Goal: Find contact information: Find contact information

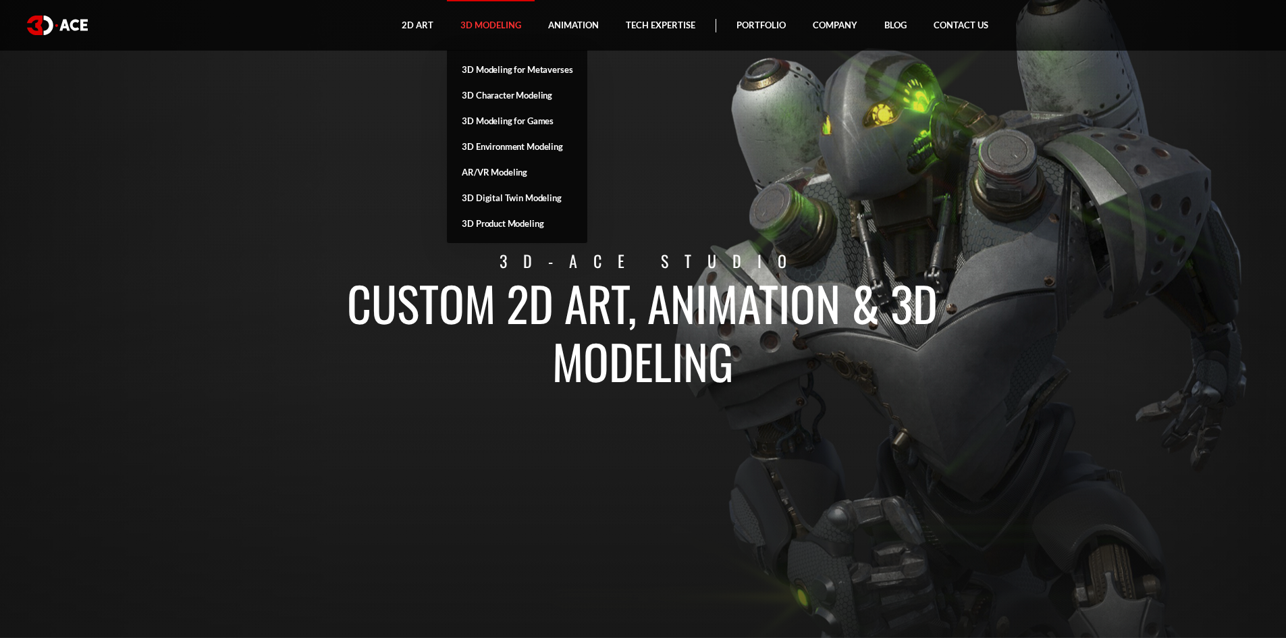
click at [487, 20] on link "3D Modeling" at bounding box center [491, 25] width 88 height 51
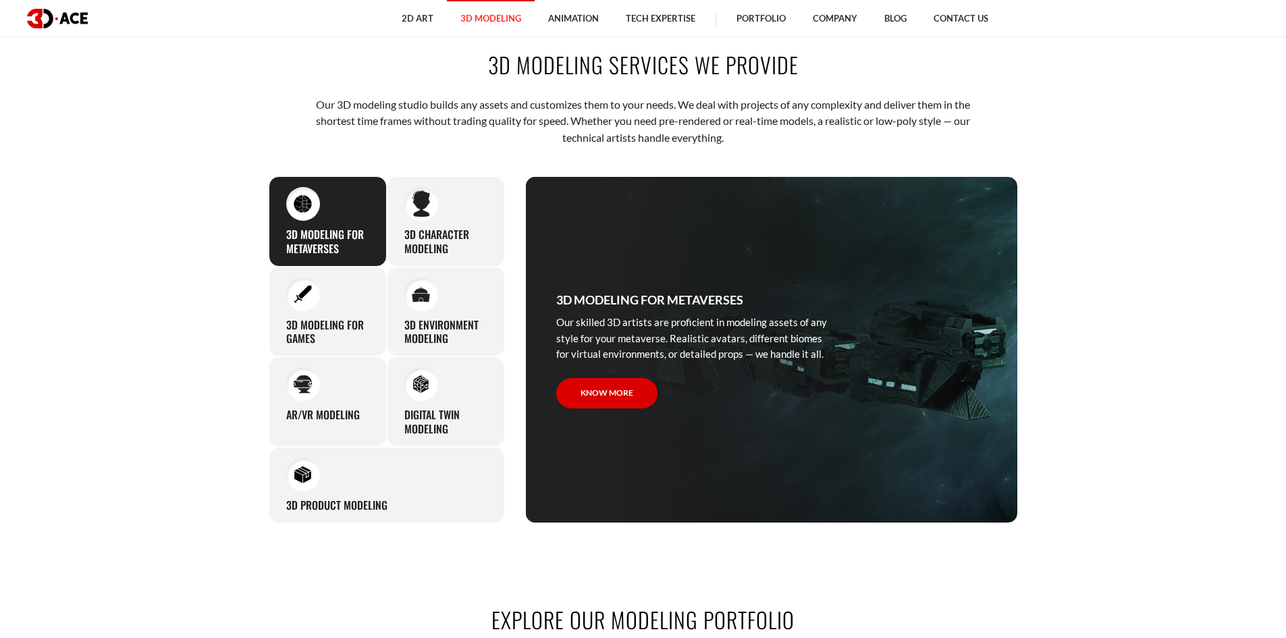
scroll to position [675, 0]
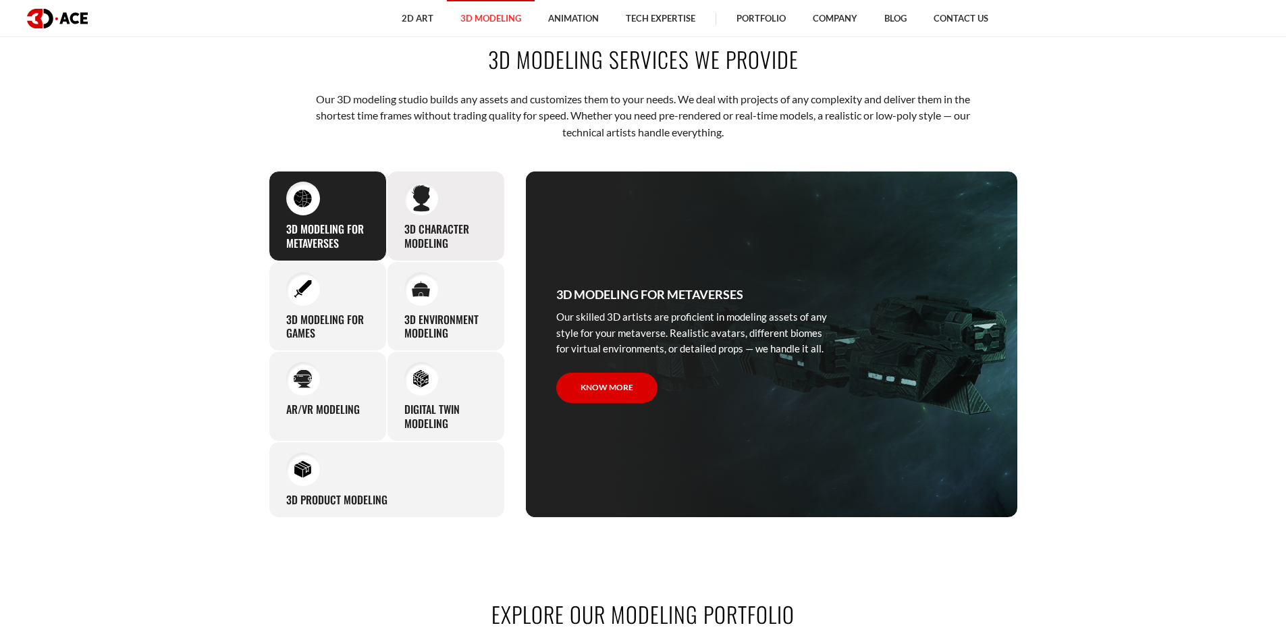
click at [455, 227] on h3 "3D character modeling" at bounding box center [445, 236] width 83 height 28
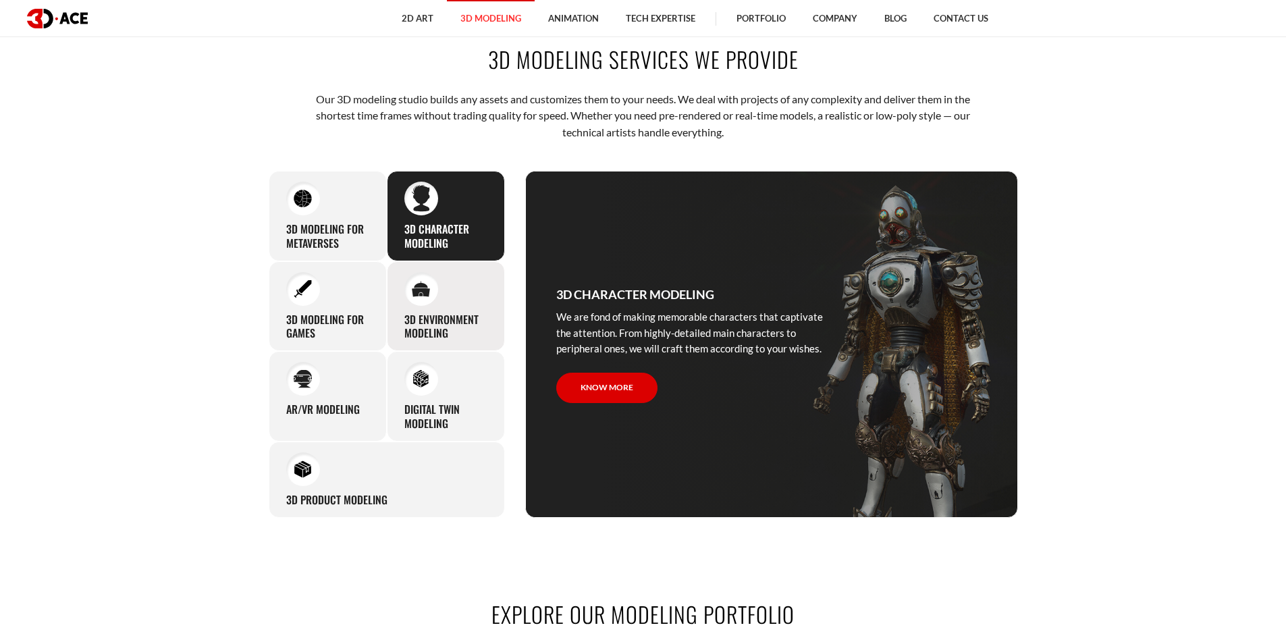
click at [454, 295] on div "3D environment modeling You can count on our profound experience of designing g…" at bounding box center [446, 306] width 118 height 90
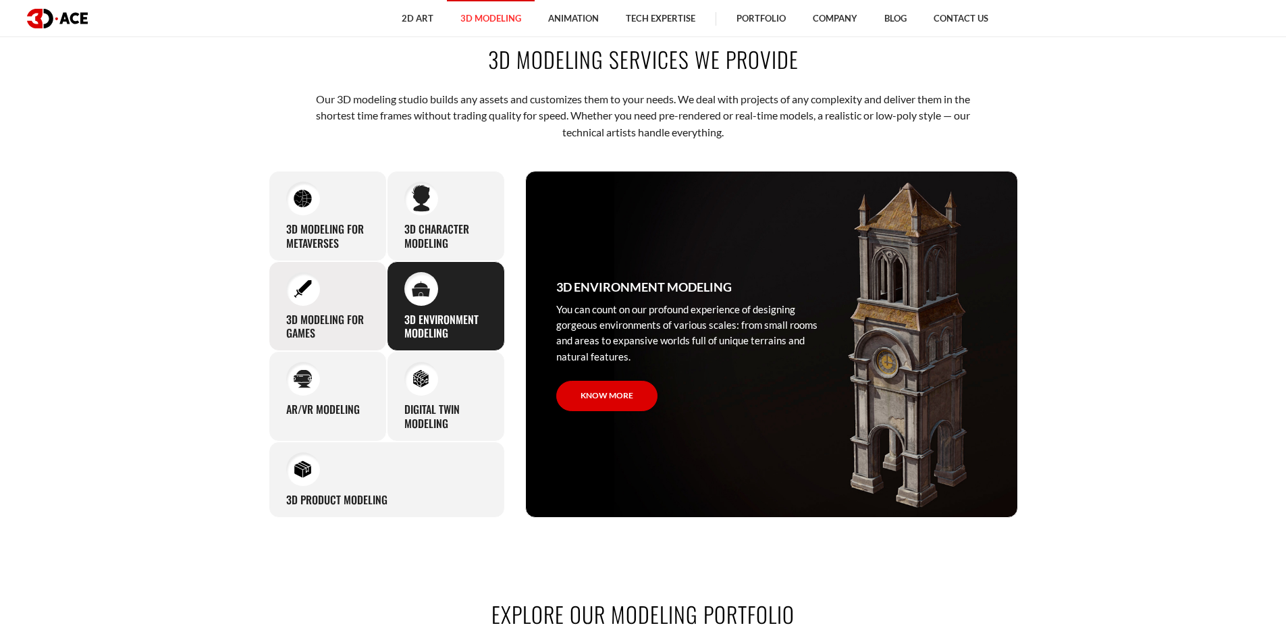
click at [360, 306] on div "3D modeling for games The eye-catching 3D characters, assets, and environments …" at bounding box center [328, 306] width 118 height 90
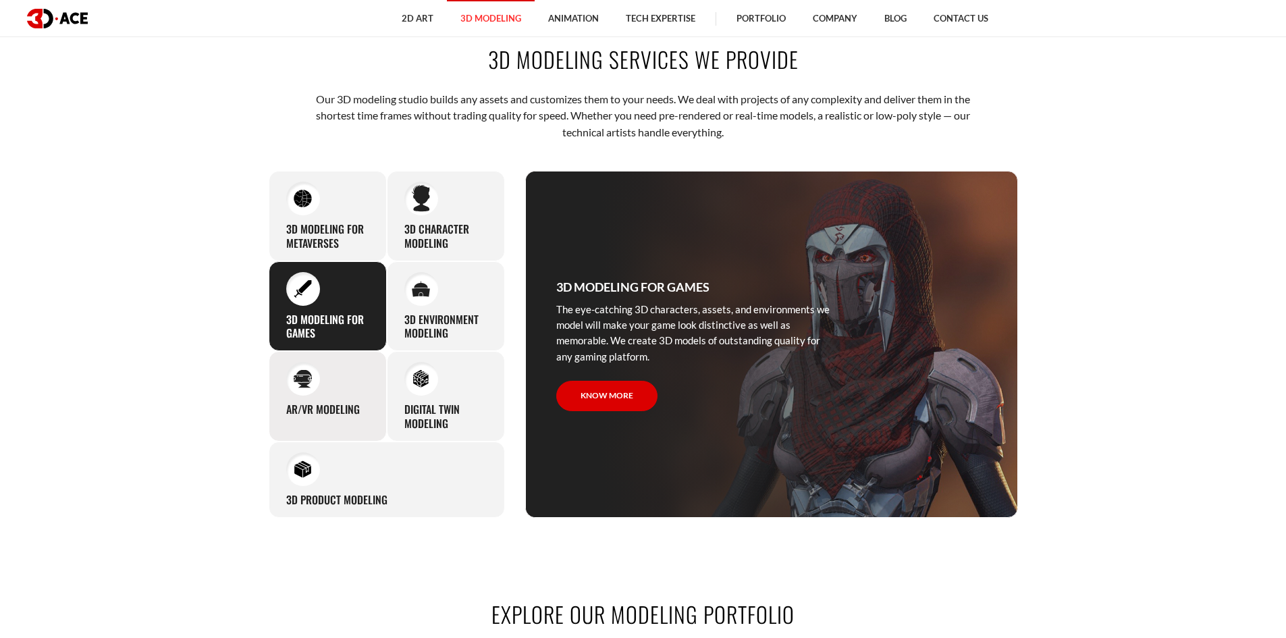
click at [369, 386] on div "AR/VR modeling Our custom 3D modeling company makes use of all the experience a…" at bounding box center [328, 396] width 118 height 90
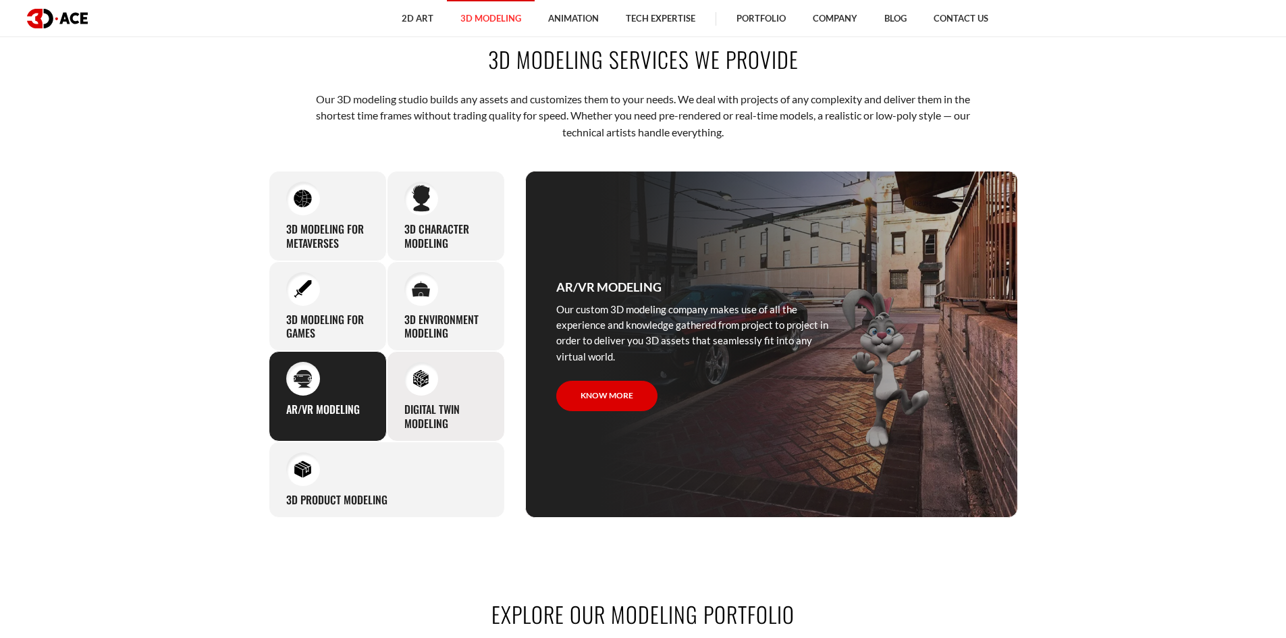
click at [450, 398] on div "Digital Twin modeling Though modeling for digital twins can become a real chall…" at bounding box center [446, 396] width 118 height 90
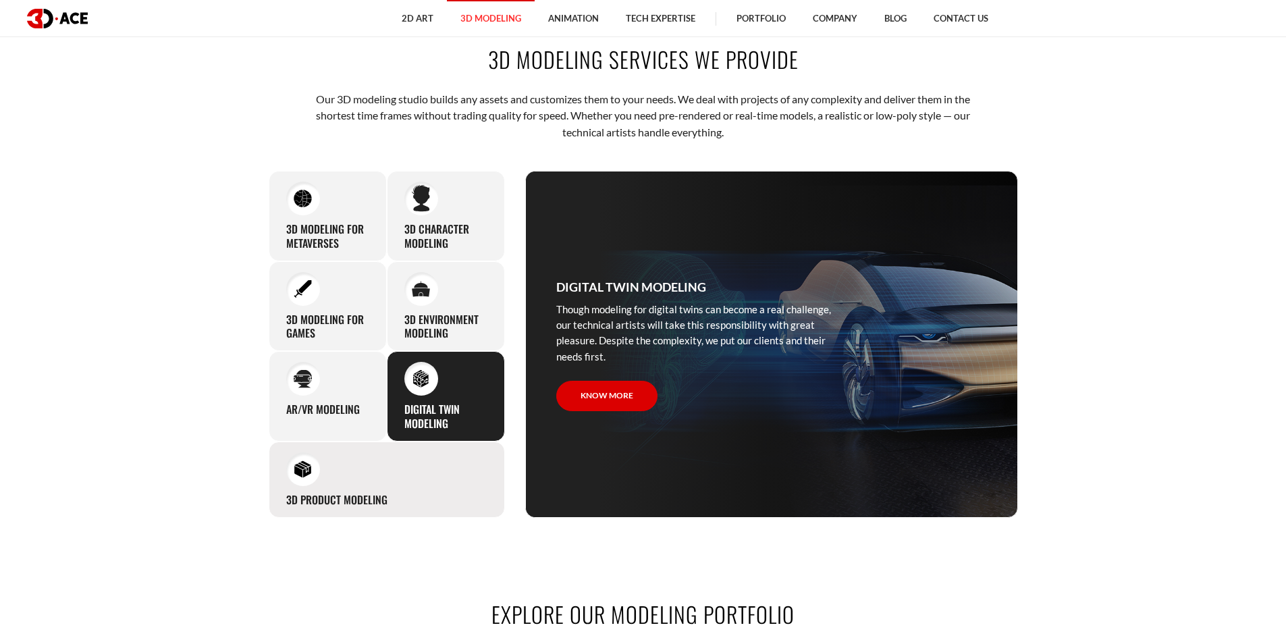
click at [427, 473] on div "3D Product Modeling Experienced professionals at 3D-Ace are capable of modeling…" at bounding box center [387, 480] width 236 height 76
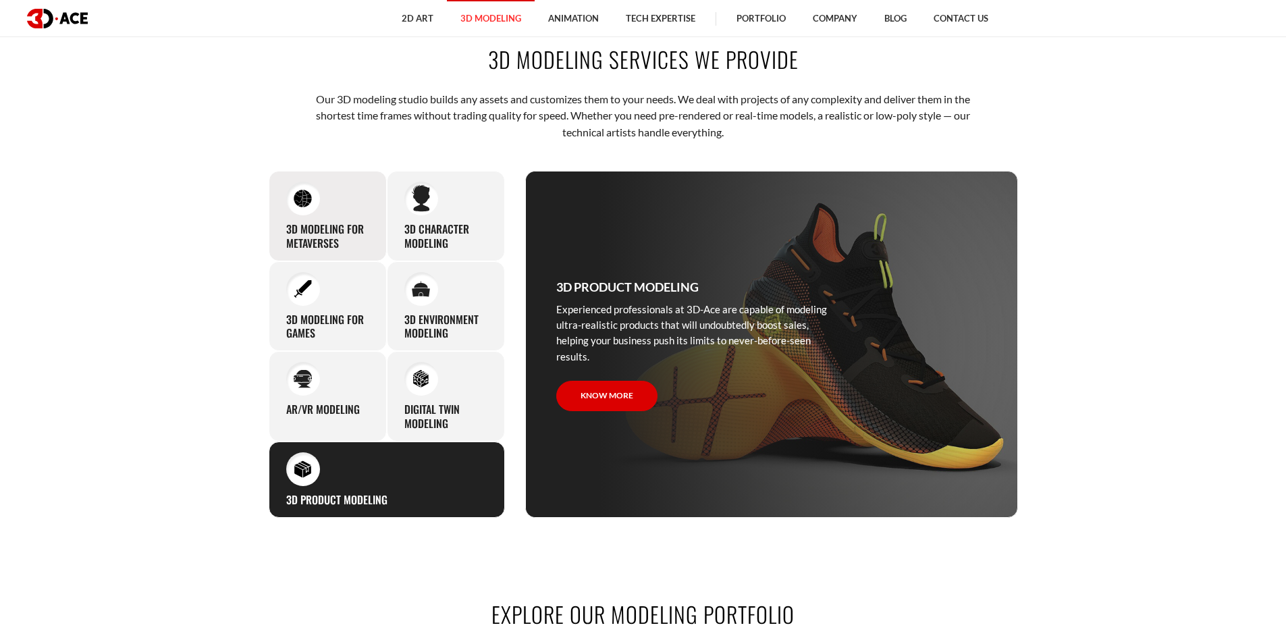
click at [316, 200] on div at bounding box center [303, 199] width 34 height 34
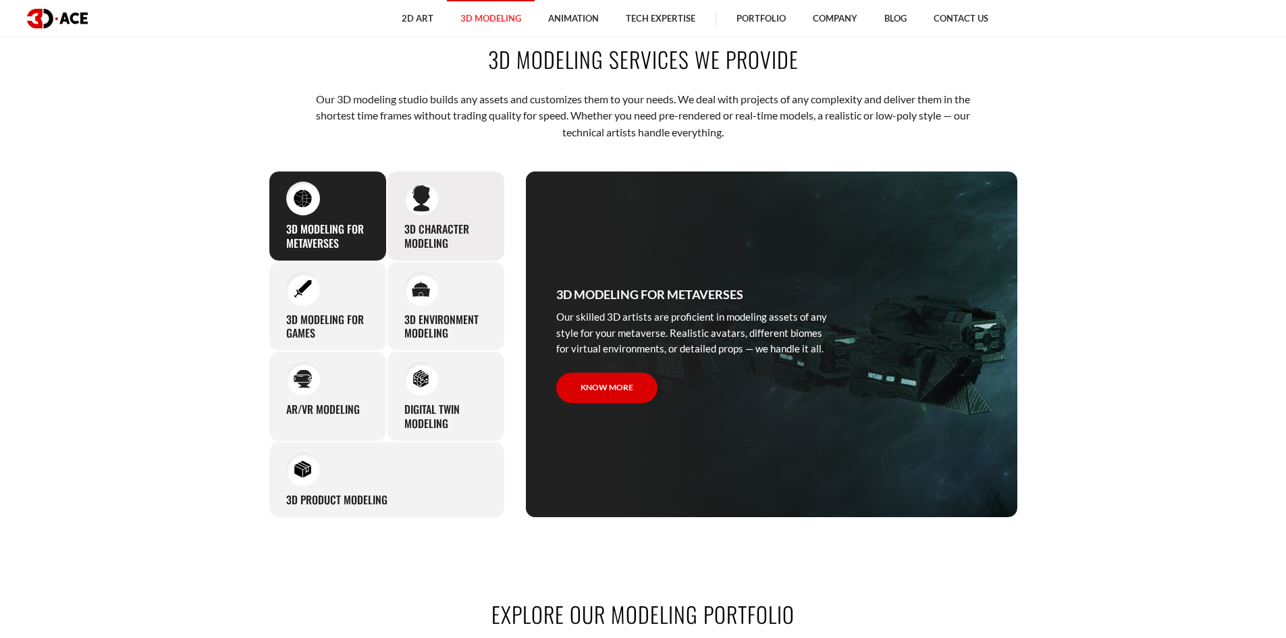
click at [433, 219] on div "3D character modeling We are fond of making memorable characters that captivate…" at bounding box center [446, 216] width 118 height 90
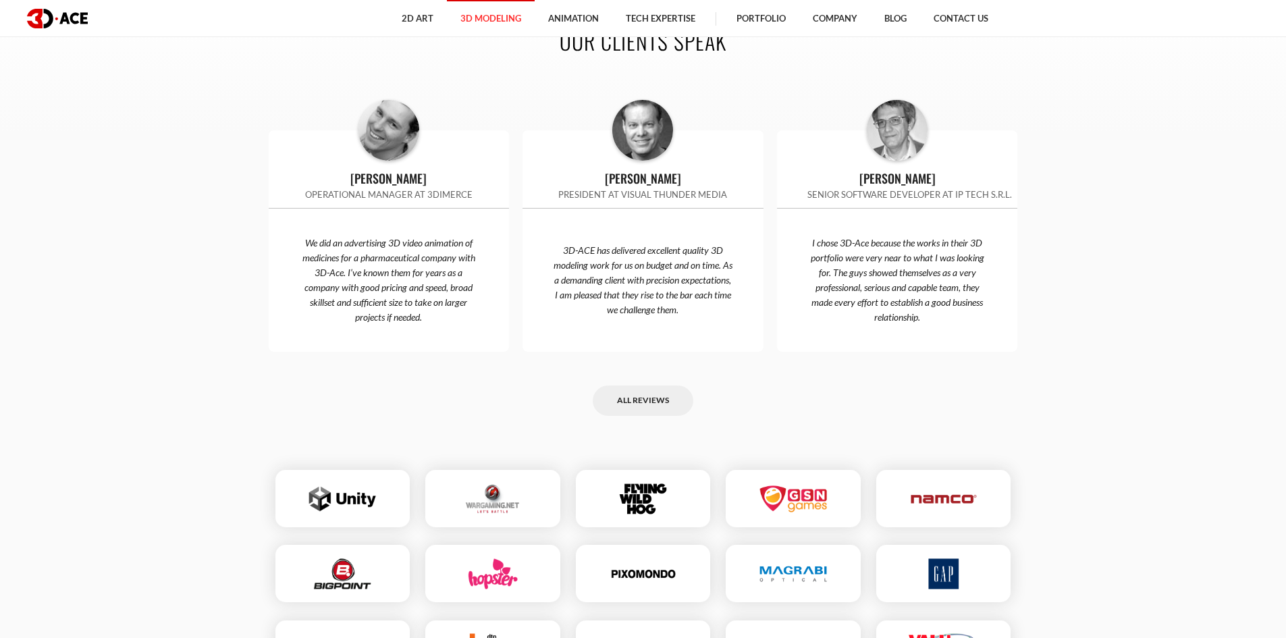
scroll to position [3579, 0]
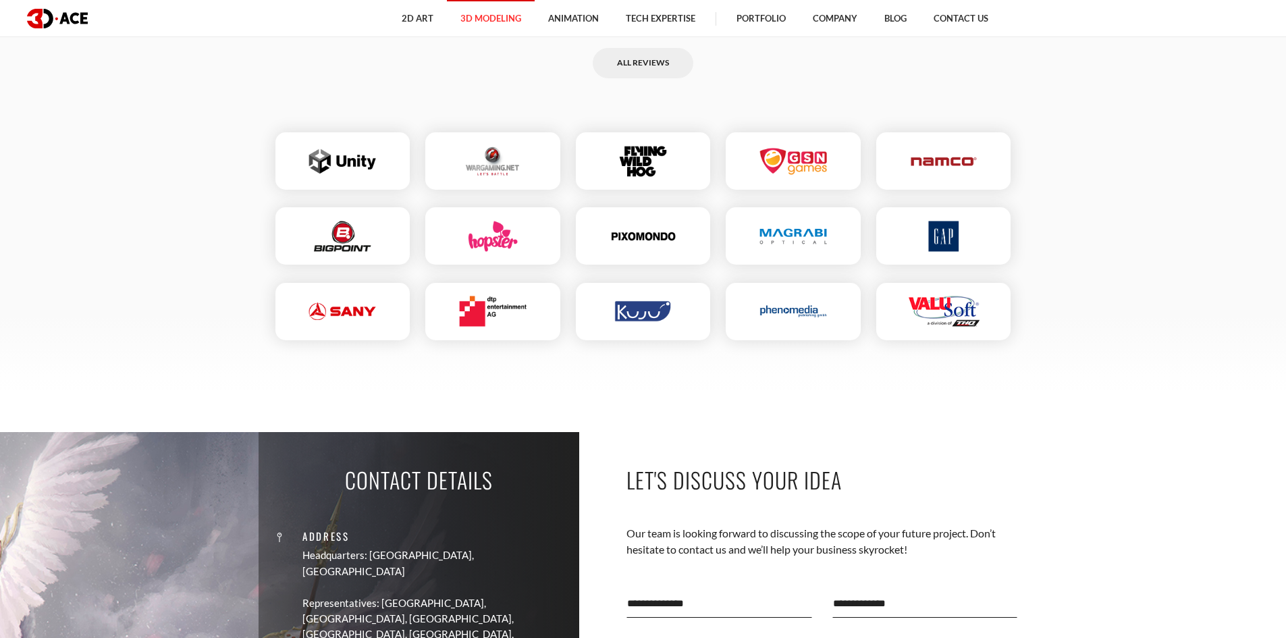
click at [339, 146] on img at bounding box center [342, 161] width 67 height 30
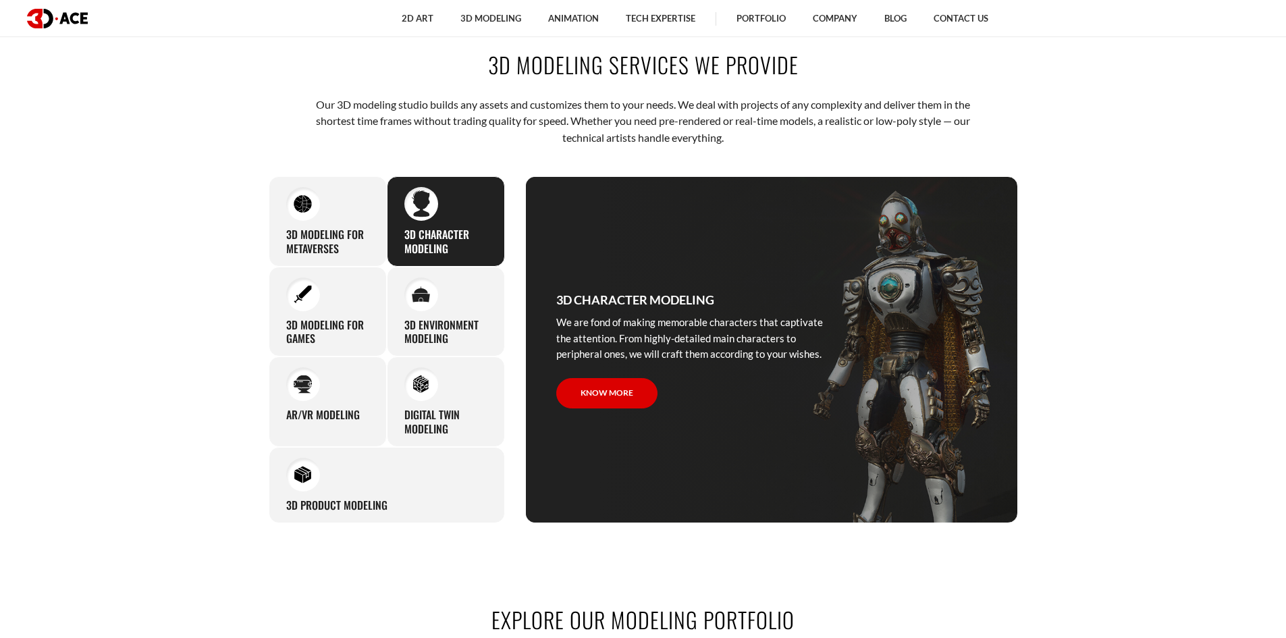
scroll to position [675, 0]
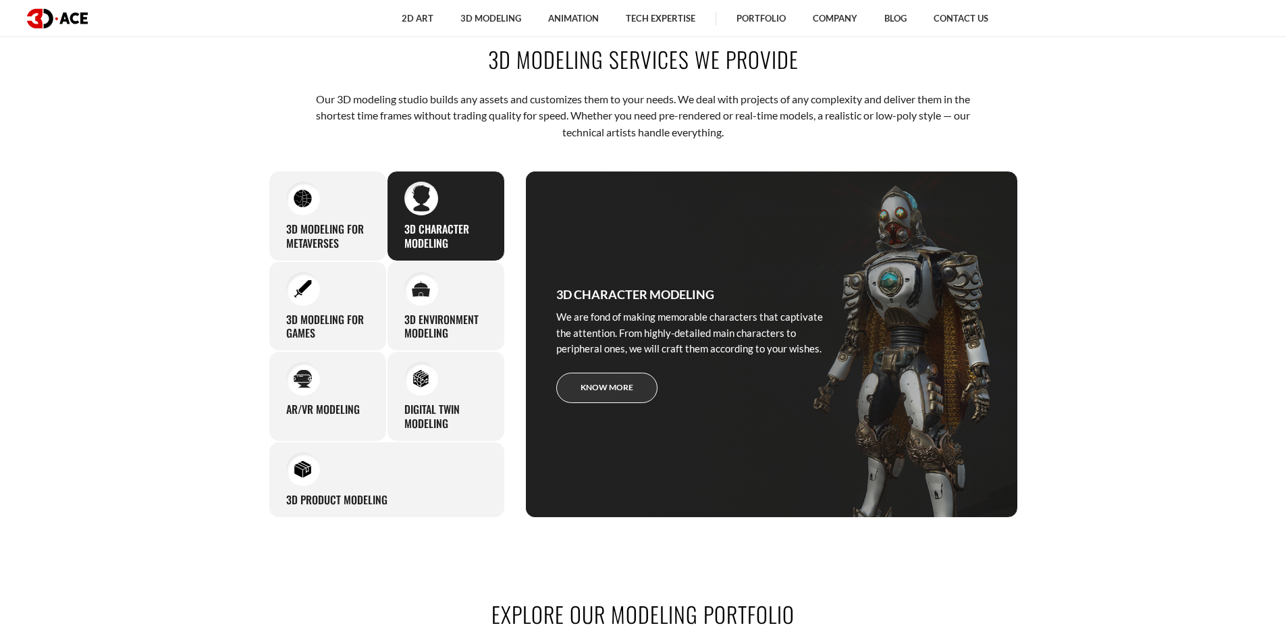
click at [630, 396] on link "Know more" at bounding box center [606, 388] width 101 height 30
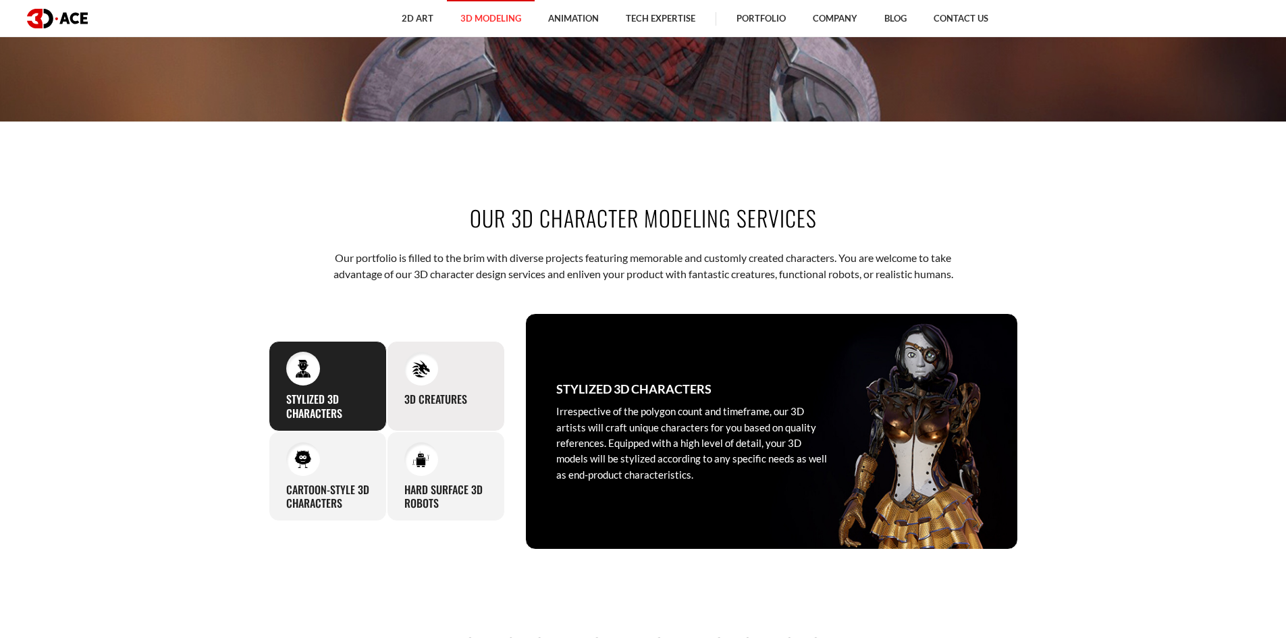
scroll to position [540, 0]
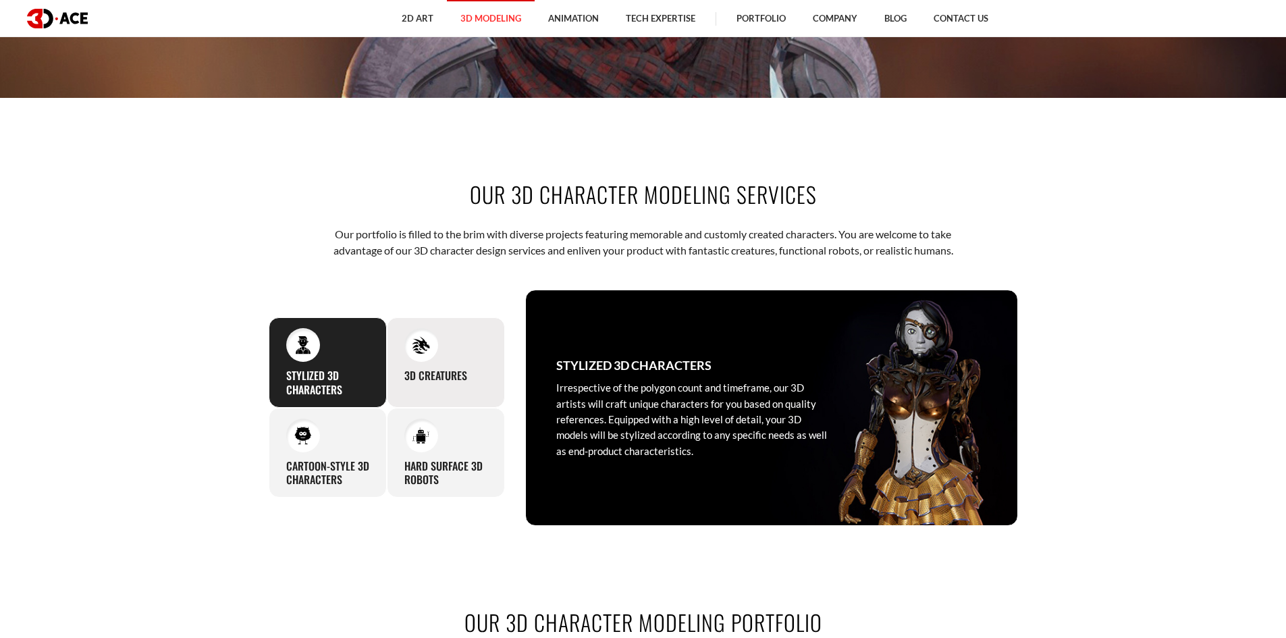
click at [467, 335] on div "3D Creatures In our approach to designing creatures for your project, we procee…" at bounding box center [446, 362] width 118 height 90
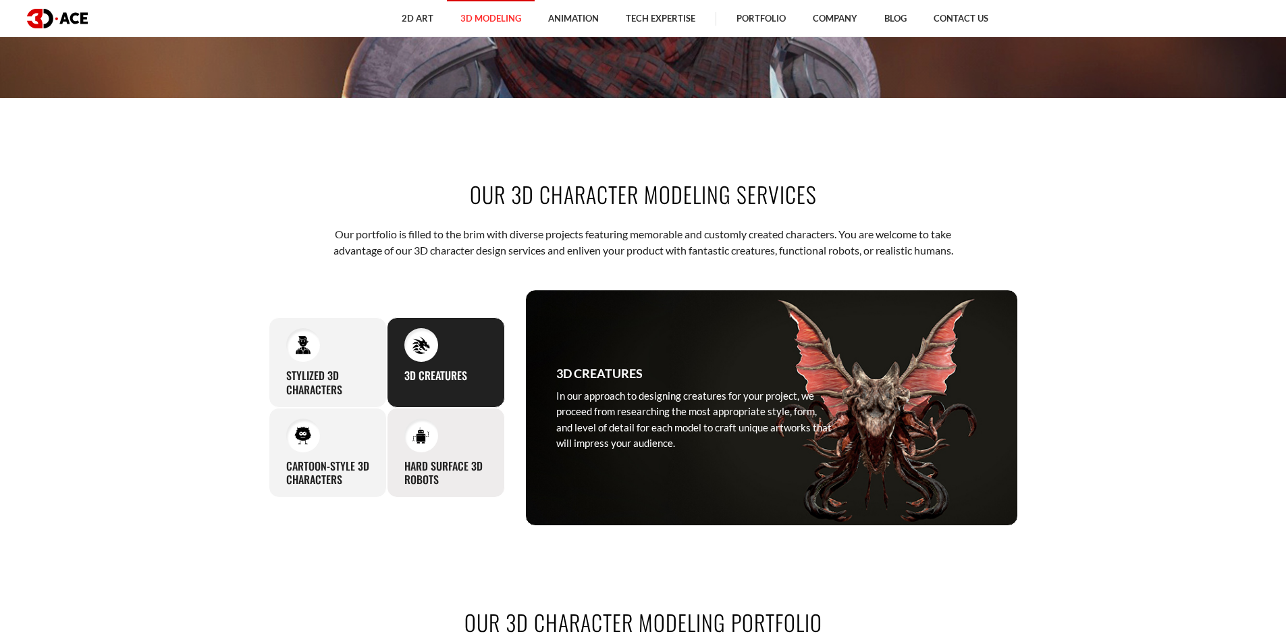
click at [475, 439] on div "Hard Surface 3D Robots Our 3D modeling professionals perfectly nail projects re…" at bounding box center [446, 453] width 118 height 90
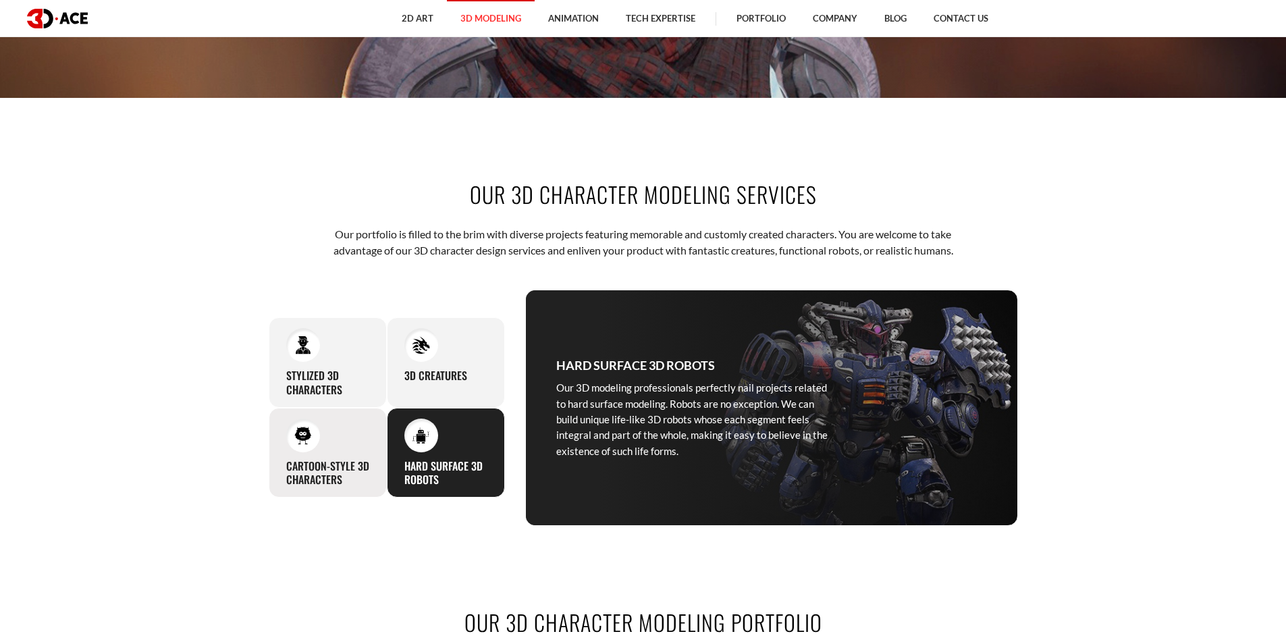
click at [341, 456] on div "Cartoon-Style 3D Characters Artists at our studio will skillfully create 3D car…" at bounding box center [328, 453] width 118 height 90
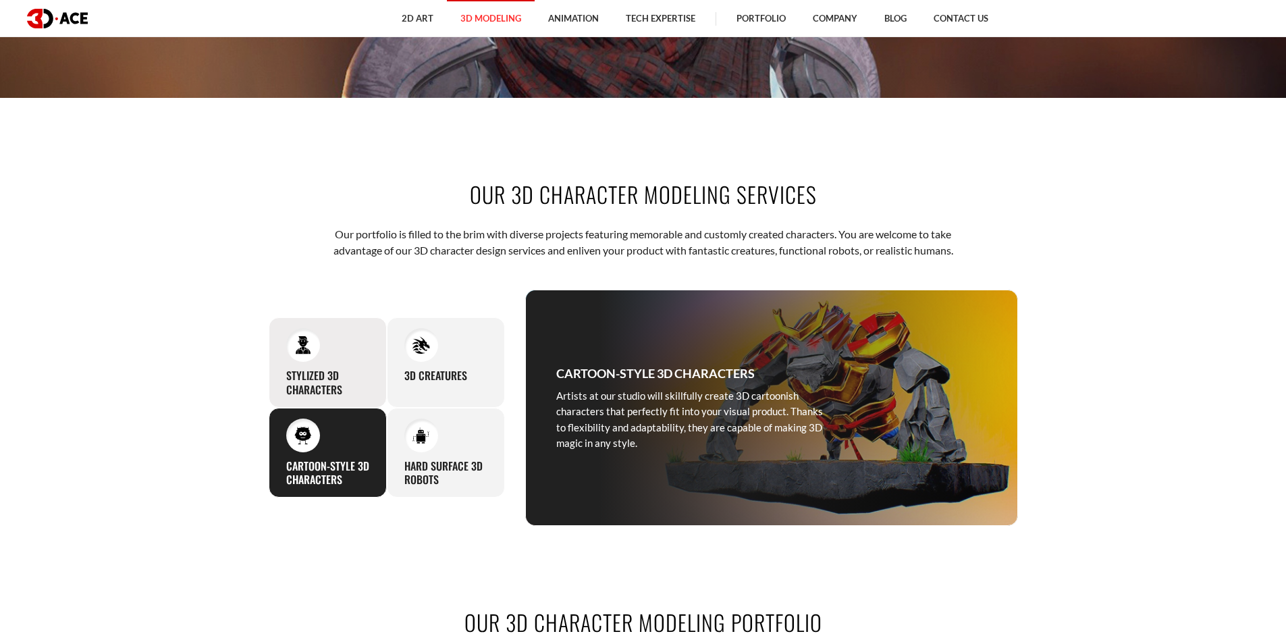
click at [355, 357] on div "Stylized 3D Characters Irrespective of the polygon count and timeframe, our 3D …" at bounding box center [328, 362] width 118 height 90
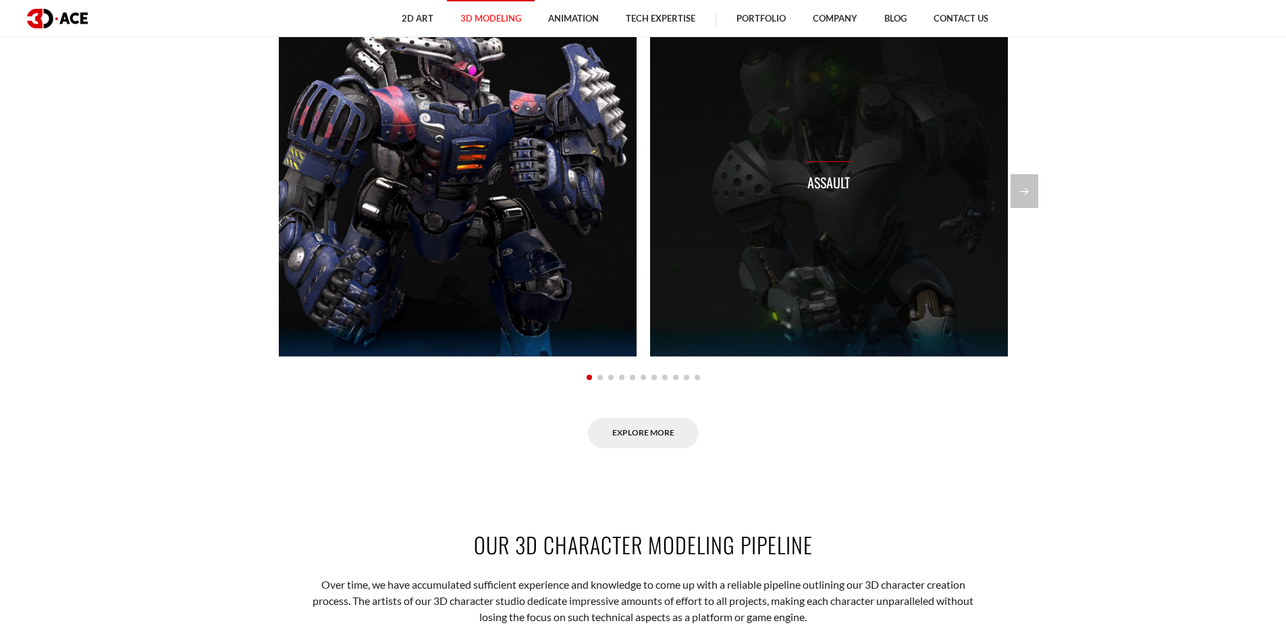
scroll to position [1216, 0]
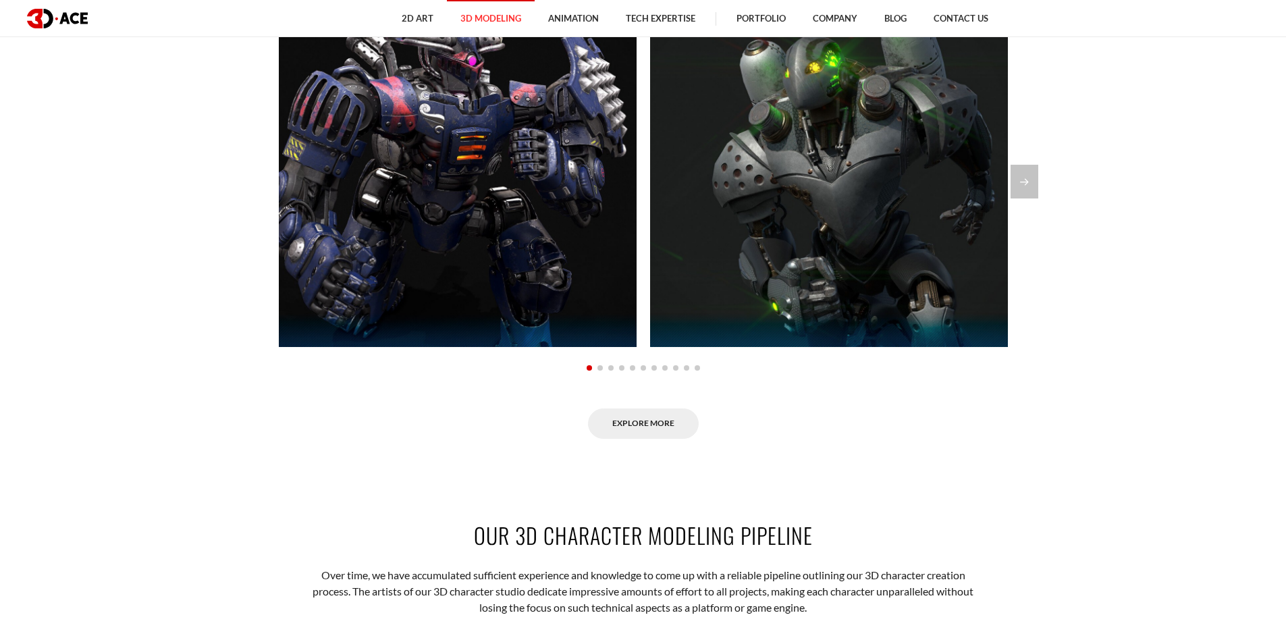
click at [598, 369] on span "Go to slide 2" at bounding box center [600, 367] width 5 height 5
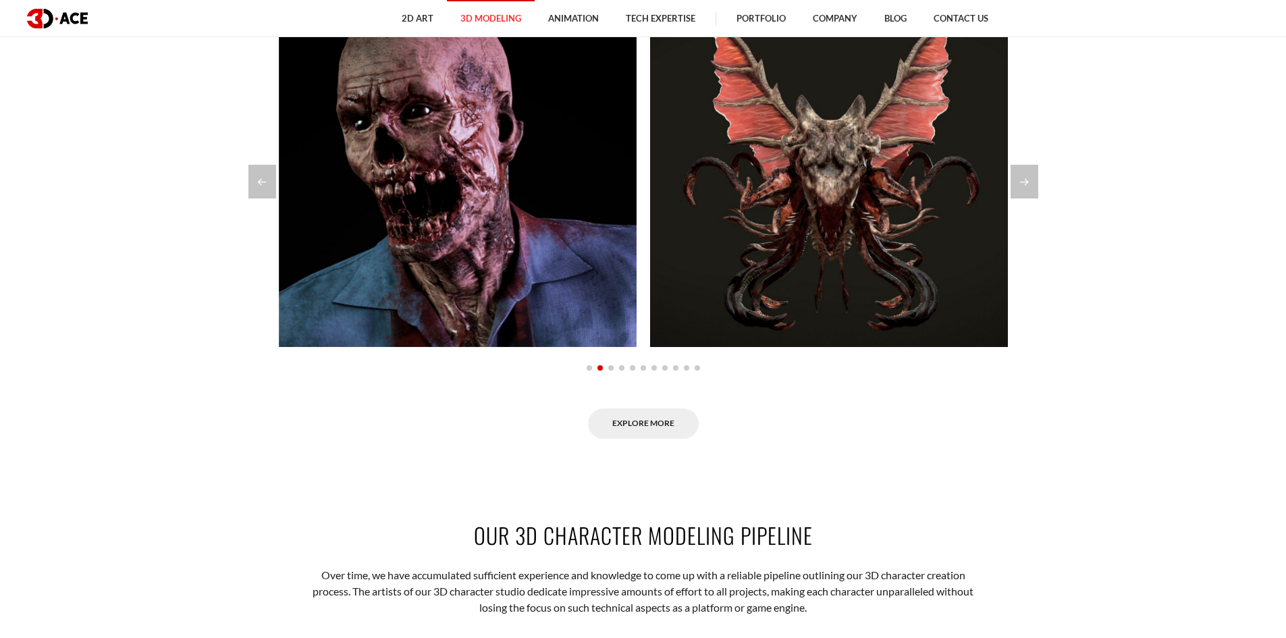
scroll to position [1148, 0]
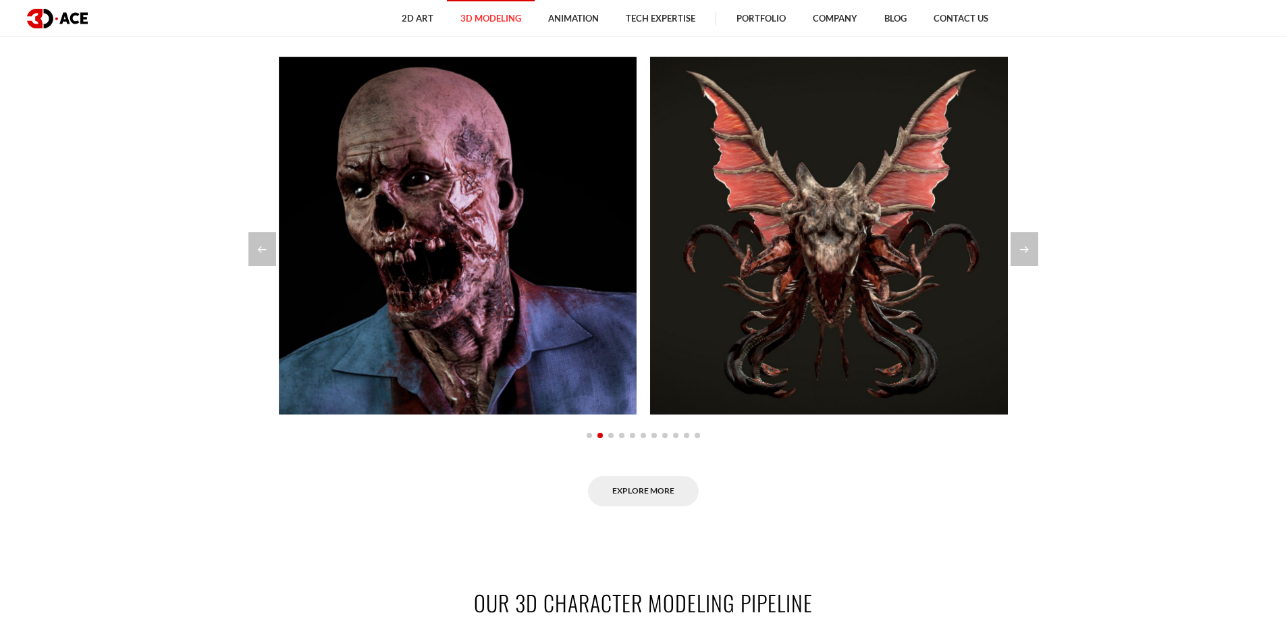
click at [610, 434] on span "Go to slide 3" at bounding box center [610, 435] width 5 height 5
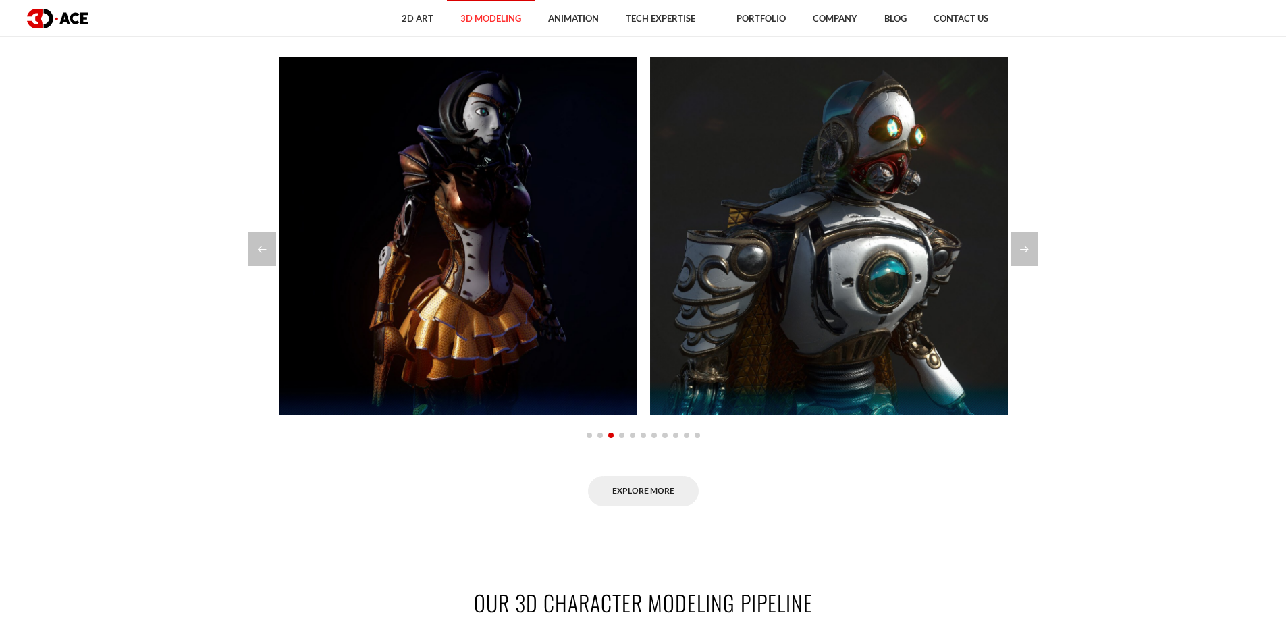
click at [619, 434] on span "Go to slide 4" at bounding box center [621, 435] width 5 height 5
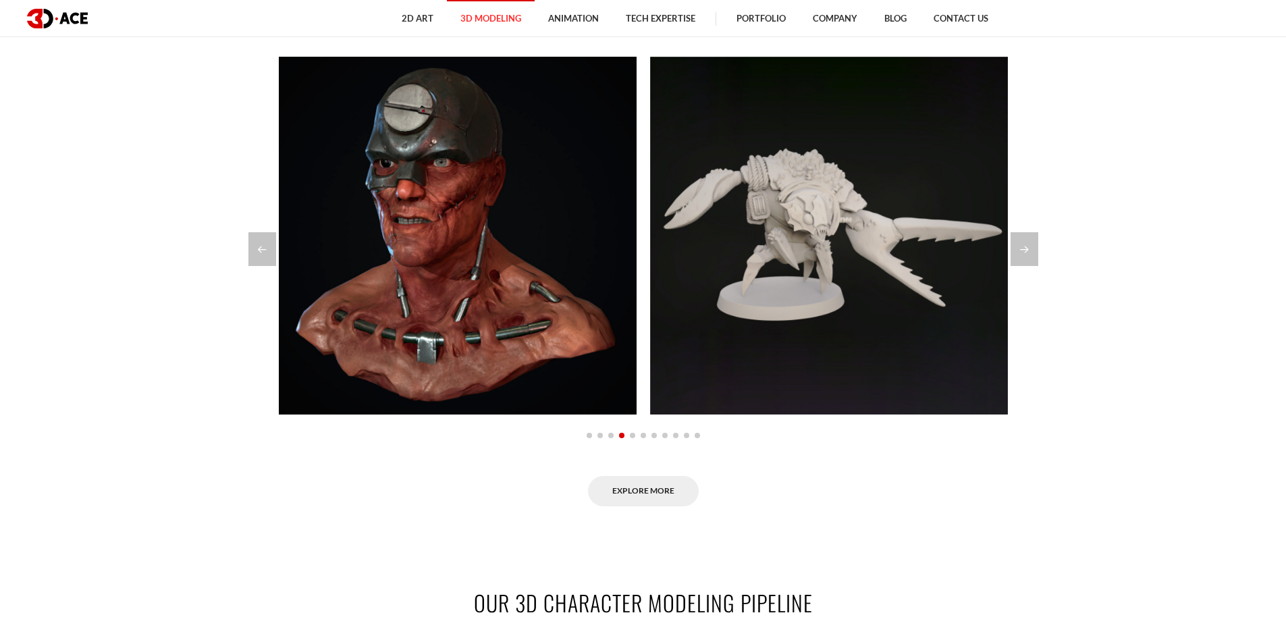
click at [632, 433] on span "Go to slide 5" at bounding box center [632, 435] width 5 height 5
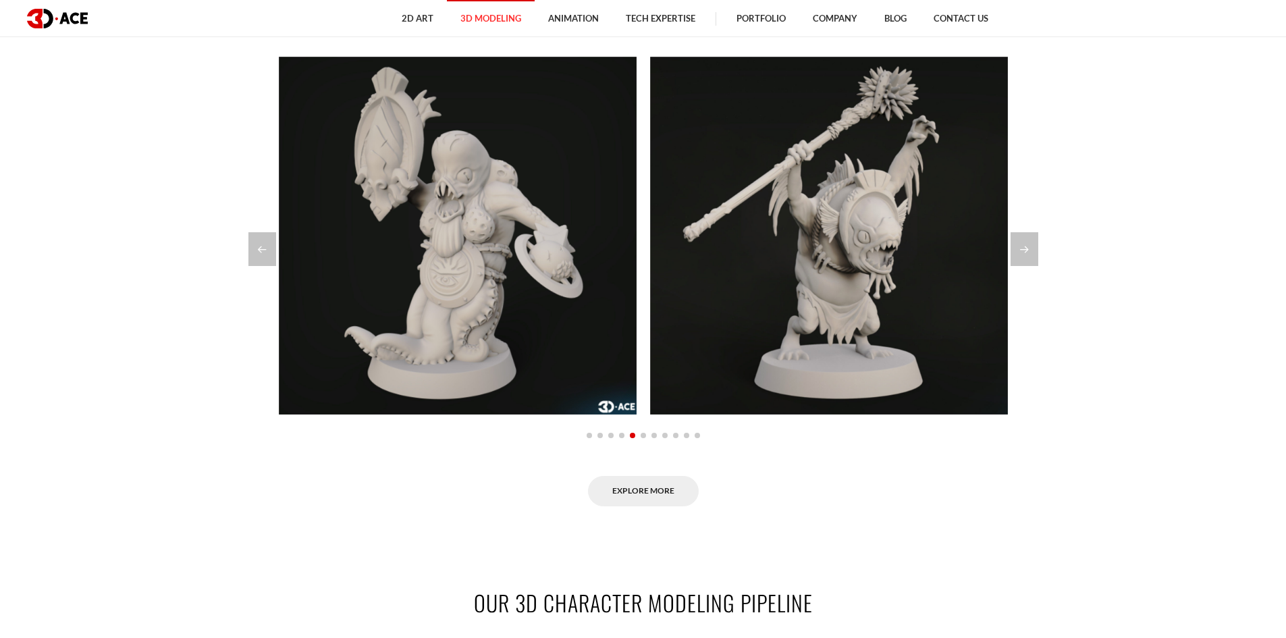
click at [641, 434] on span "Go to slide 6" at bounding box center [643, 435] width 5 height 5
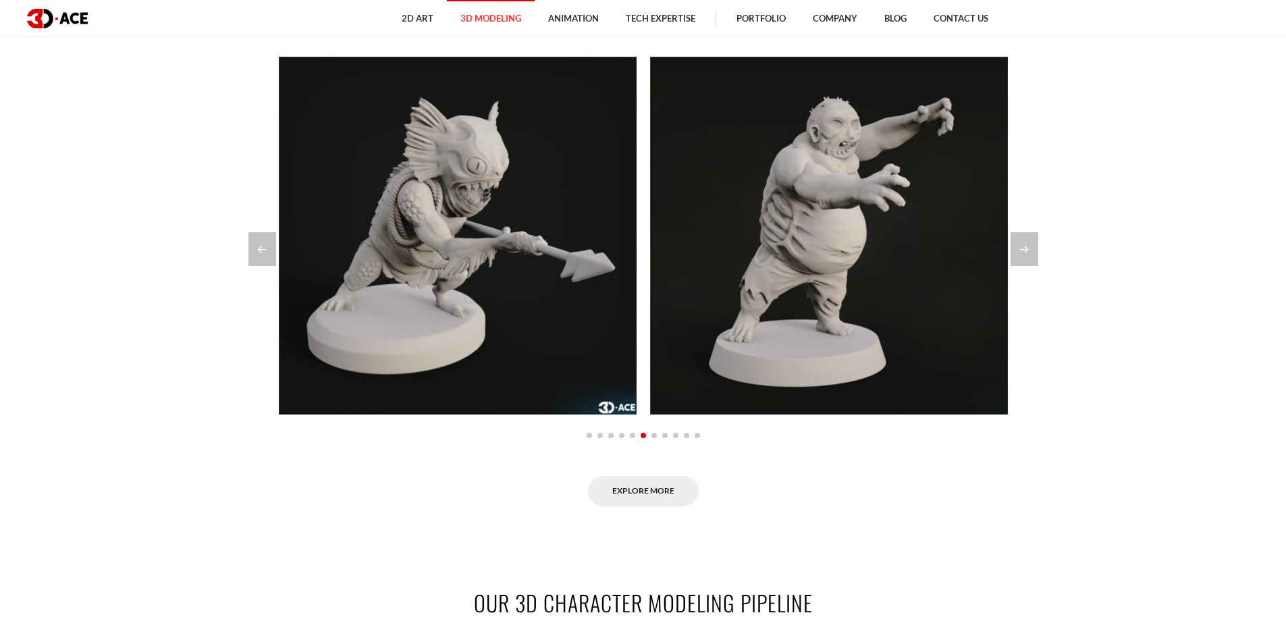
click at [654, 434] on span "Go to slide 7" at bounding box center [654, 435] width 5 height 5
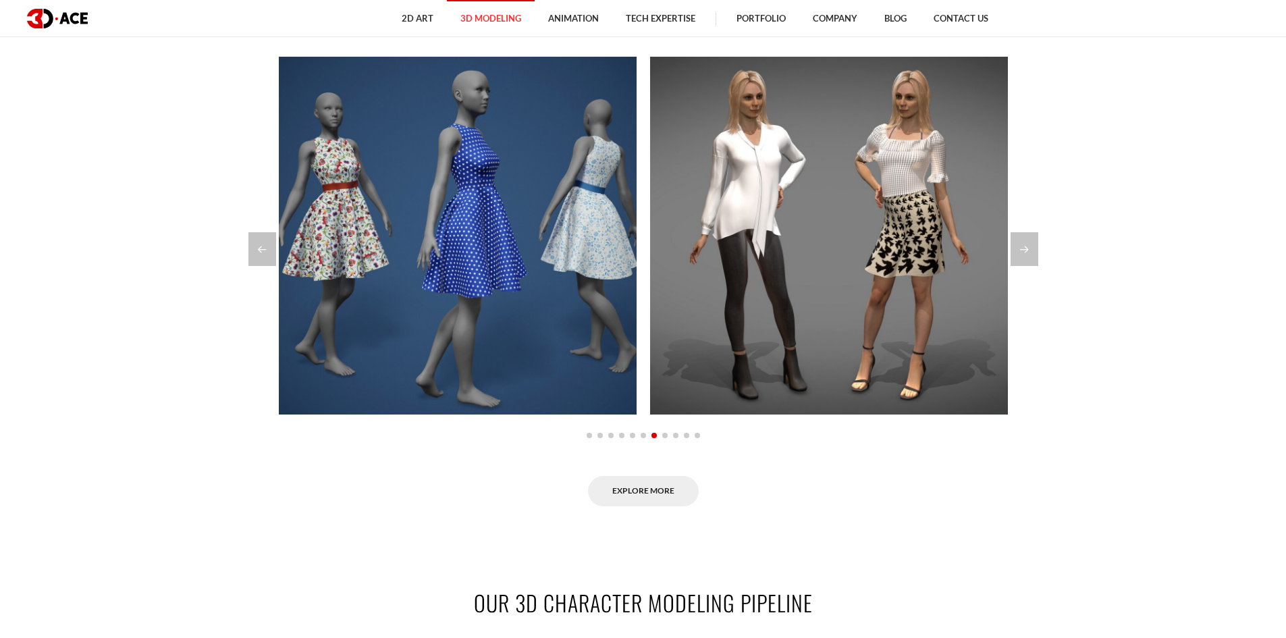
click at [663, 436] on span "Go to slide 8" at bounding box center [664, 435] width 5 height 5
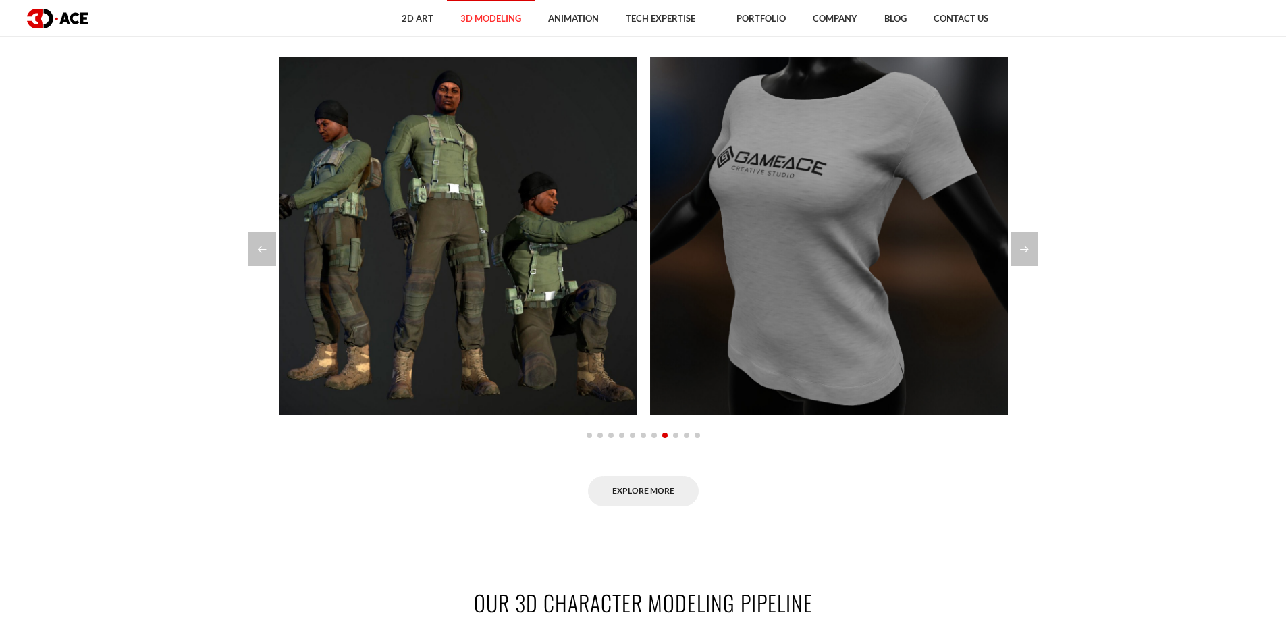
click at [675, 438] on span "Go to slide 9" at bounding box center [675, 435] width 5 height 5
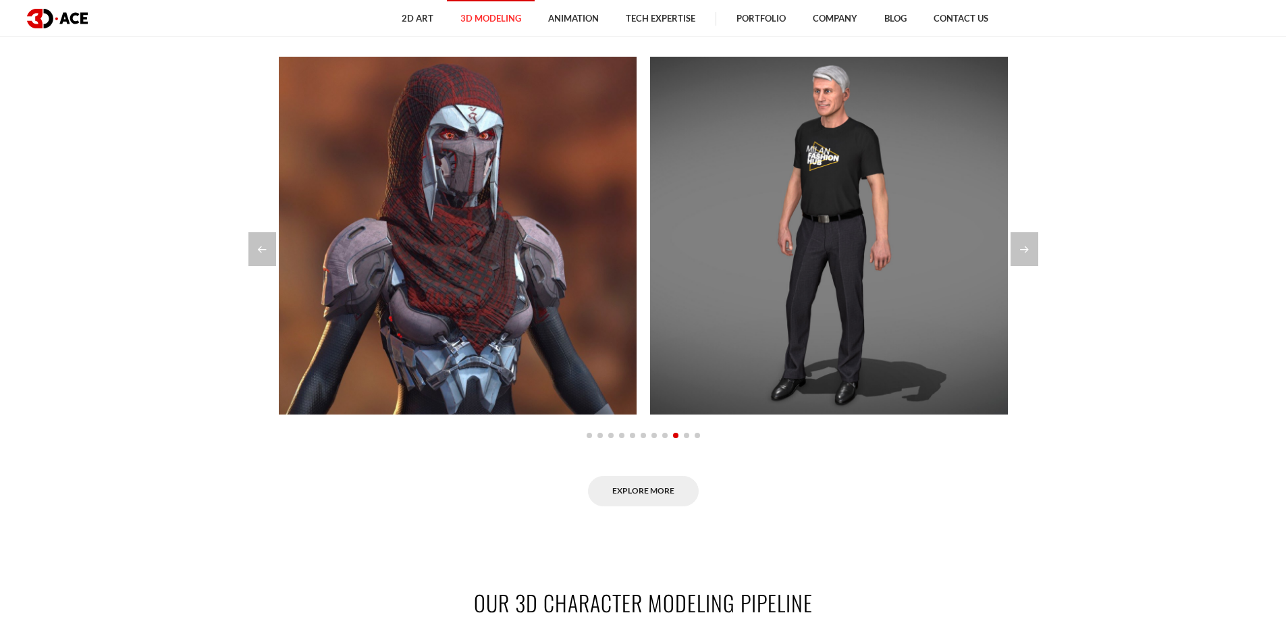
click at [589, 434] on span "Go to slide 1" at bounding box center [589, 435] width 5 height 5
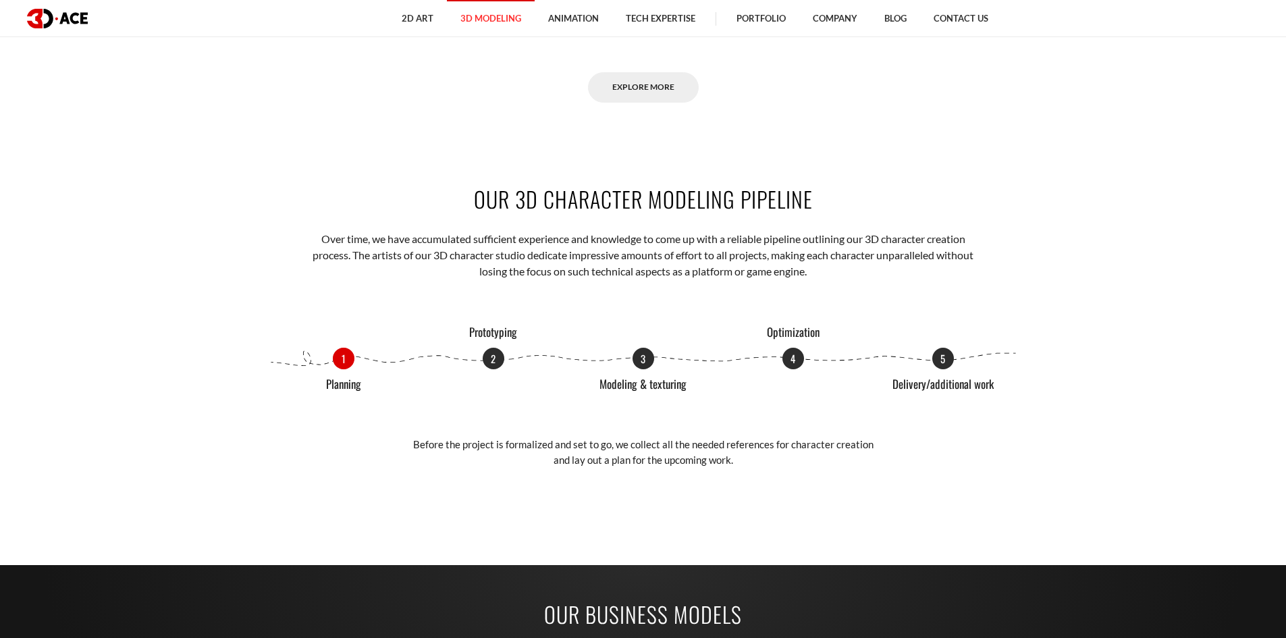
scroll to position [1553, 0]
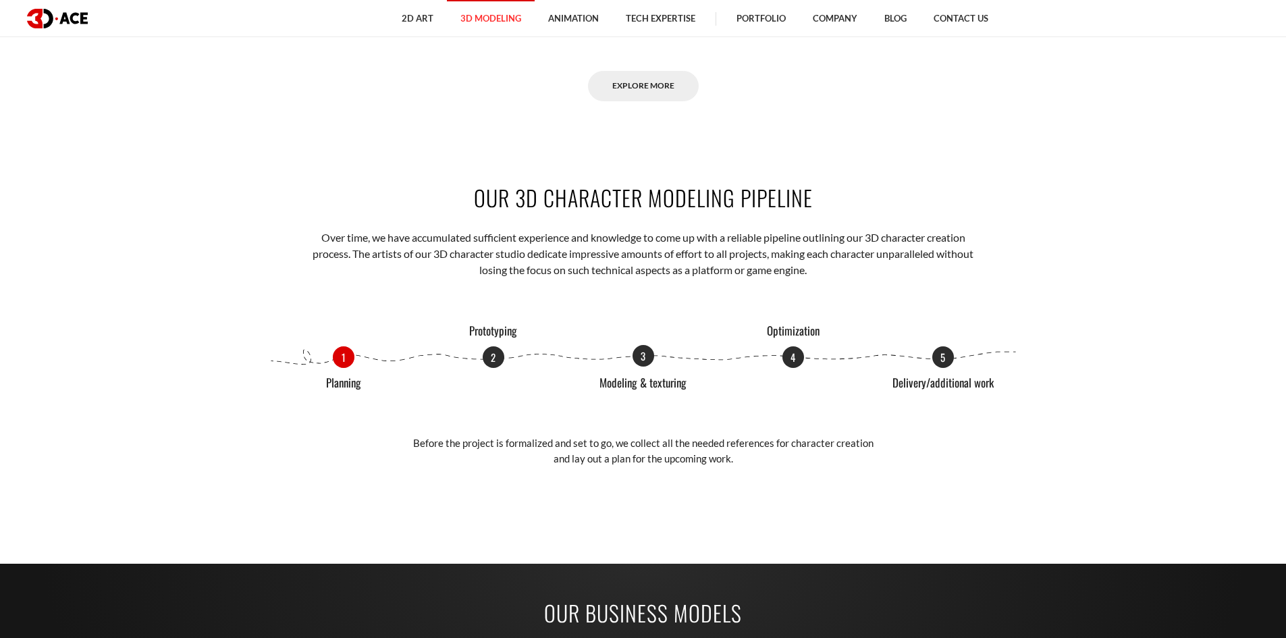
click at [644, 356] on p "3" at bounding box center [644, 356] width 22 height 22
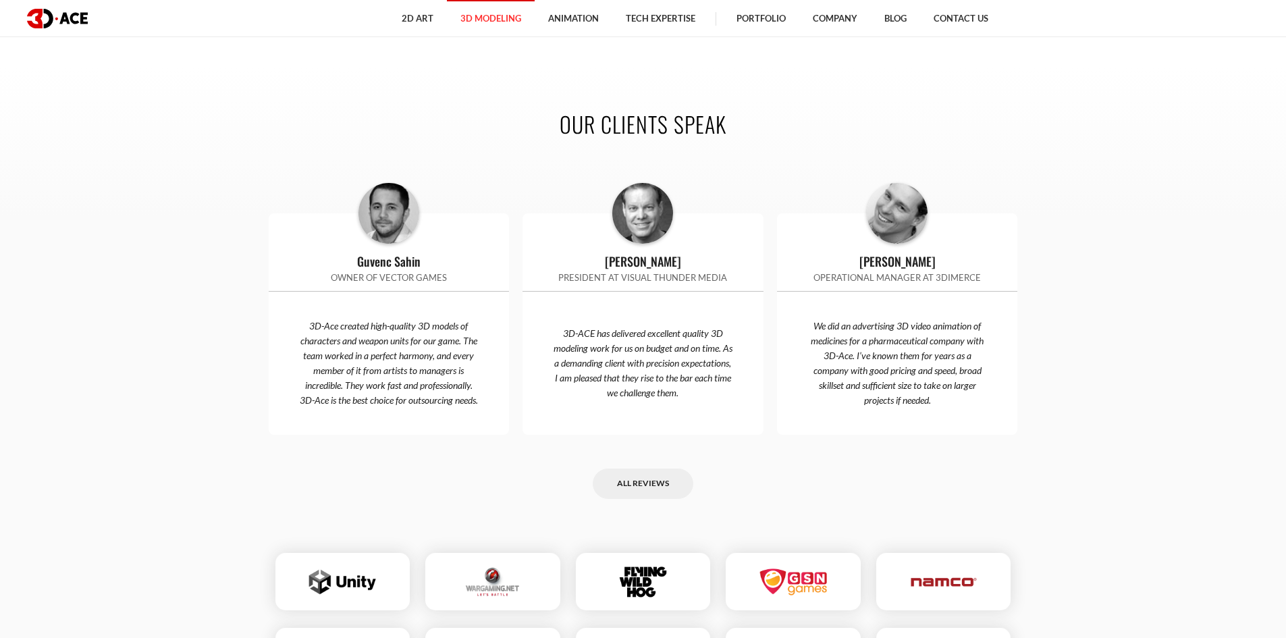
scroll to position [3309, 0]
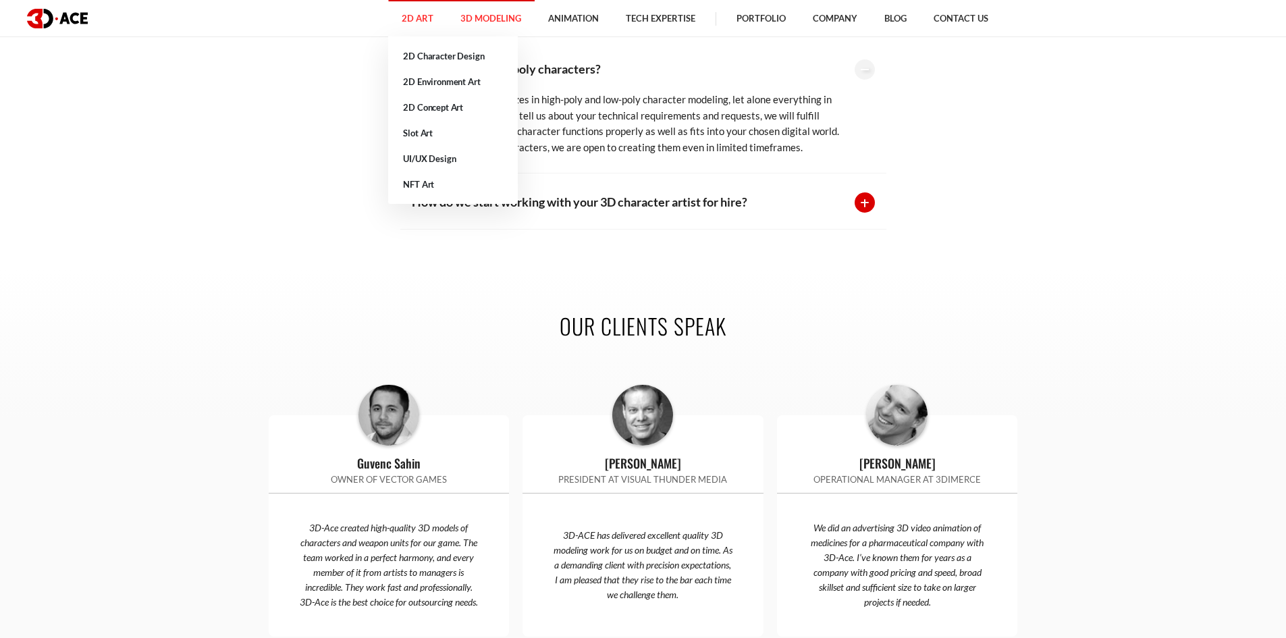
click at [424, 9] on link "2D Art" at bounding box center [417, 18] width 59 height 37
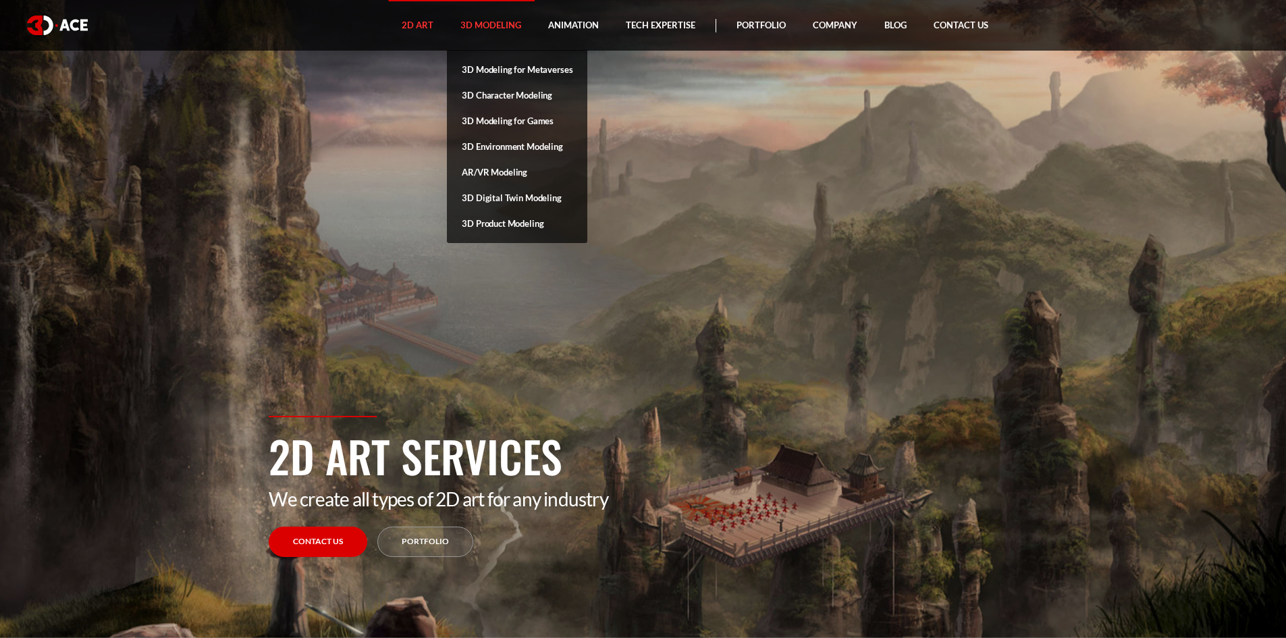
click at [494, 22] on link "3D Modeling" at bounding box center [491, 25] width 88 height 51
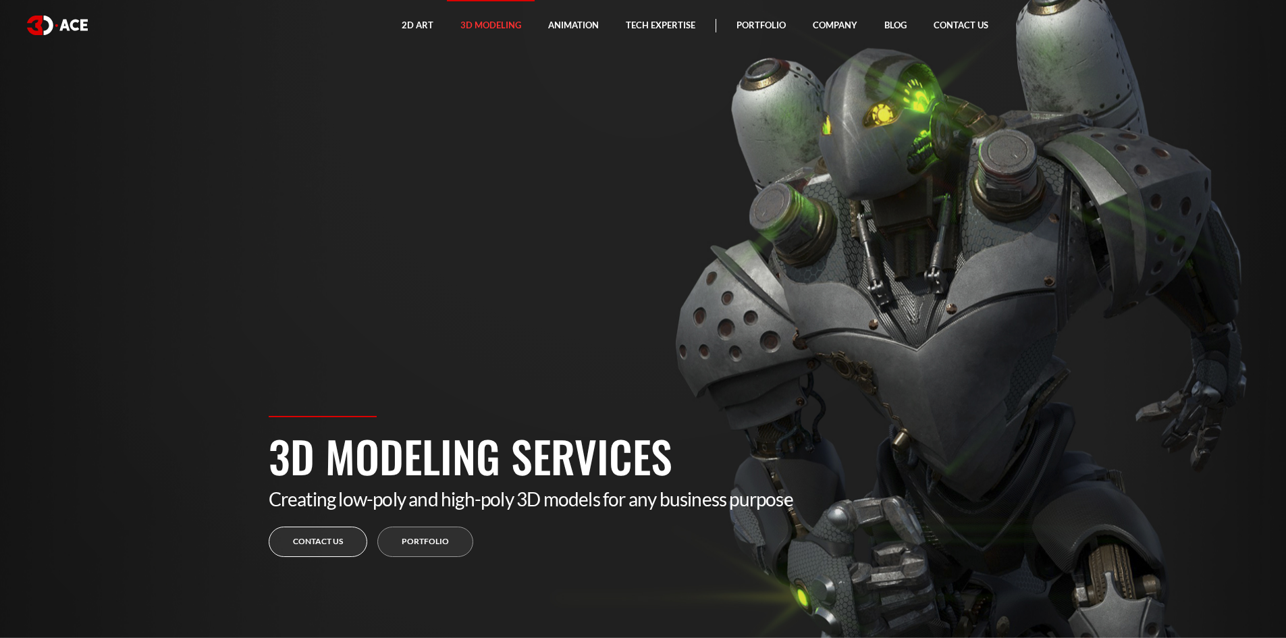
click at [314, 550] on link "Contact us" at bounding box center [318, 542] width 99 height 30
